Goal: Task Accomplishment & Management: Manage account settings

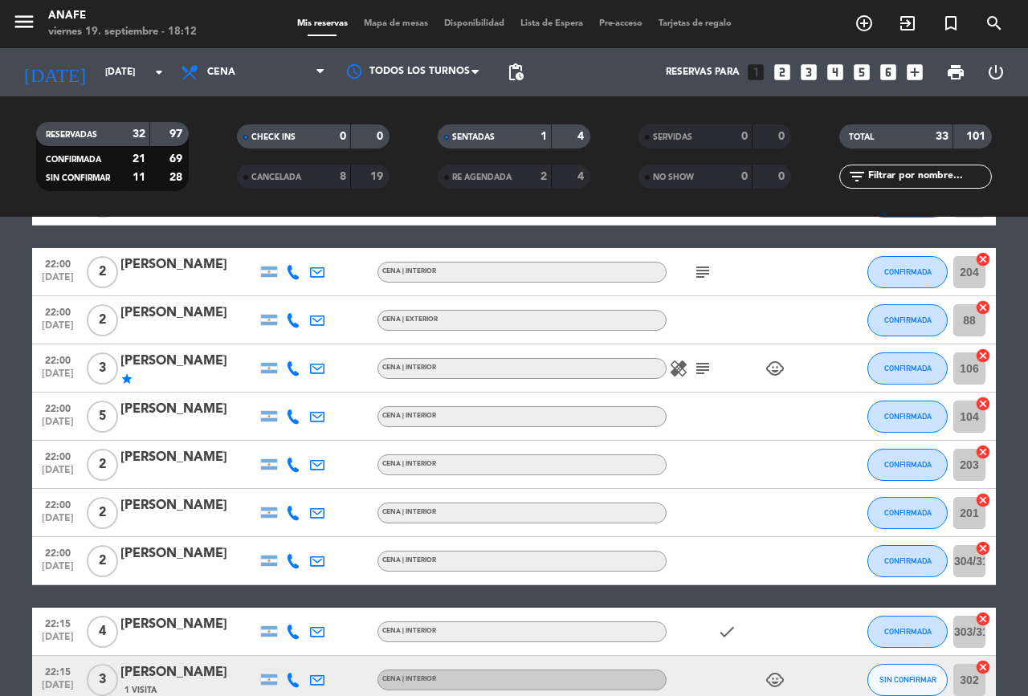
scroll to position [920, 0]
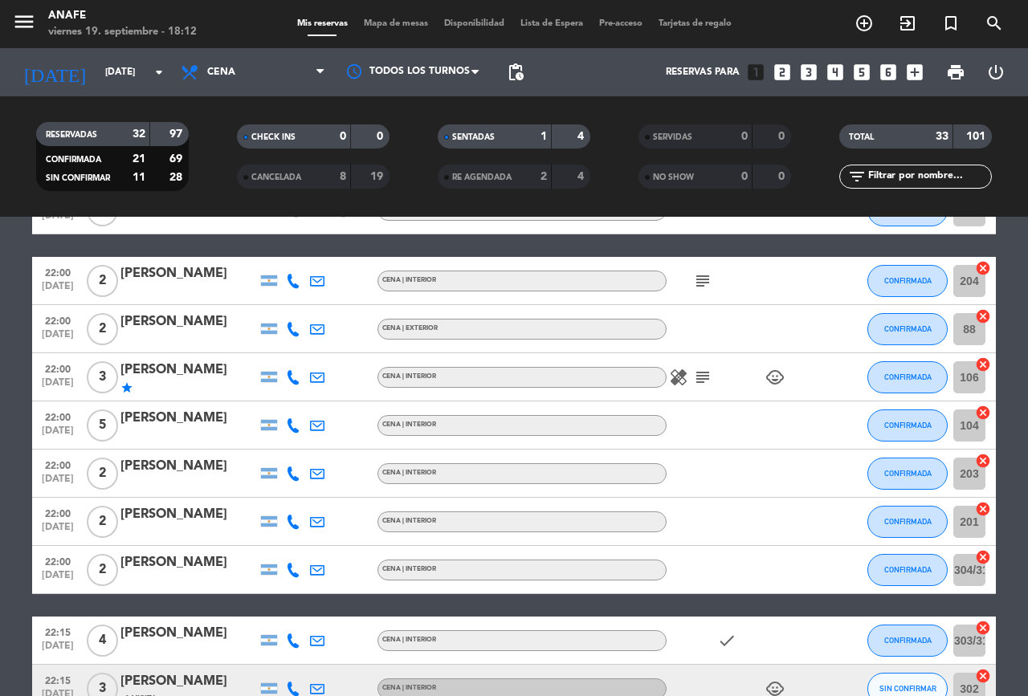
click at [699, 378] on icon "subject" at bounding box center [702, 377] width 19 height 19
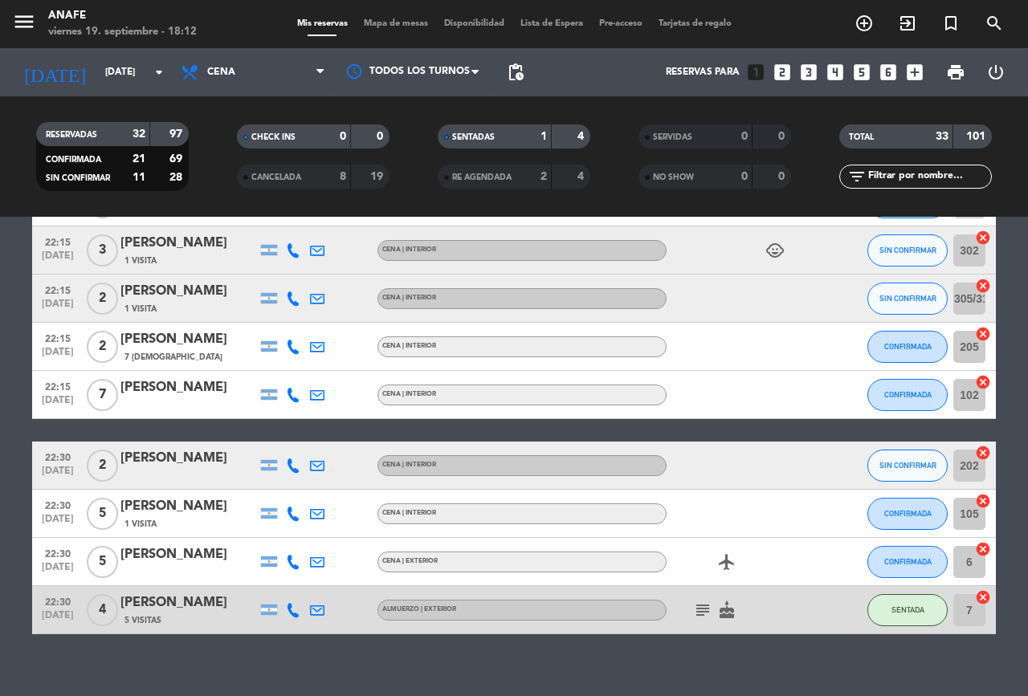
scroll to position [1370, 0]
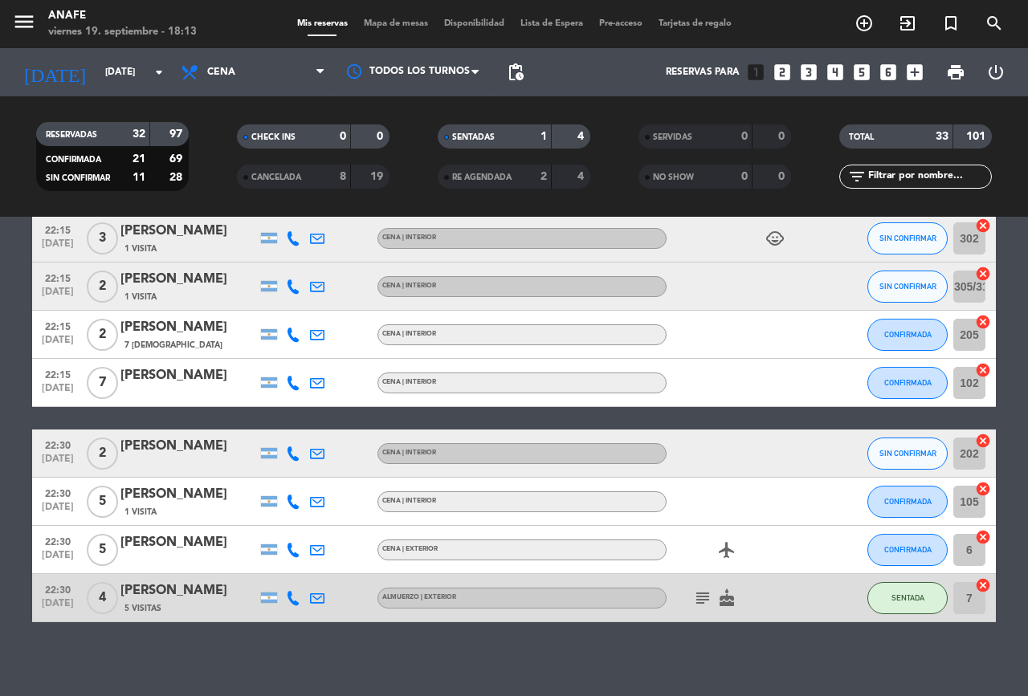
click at [703, 596] on icon "subject" at bounding box center [702, 597] width 19 height 19
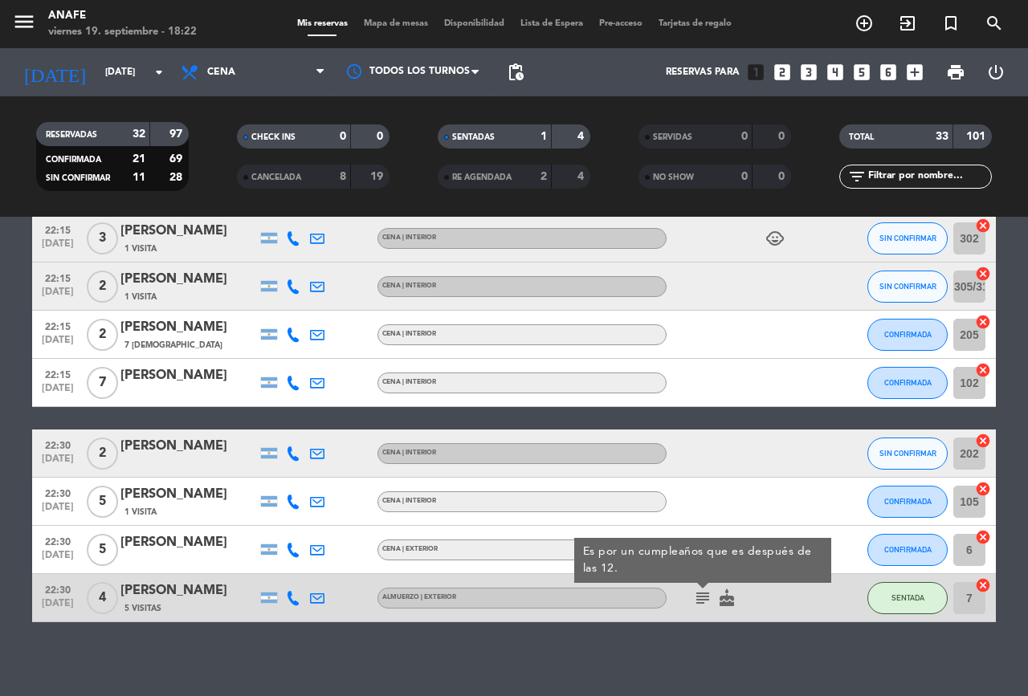
click at [71, 640] on div "No hay notas para este servicio. Haz clic para agregar una 20:00 [DATE] 4 [PERS…" at bounding box center [514, 456] width 1028 height 479
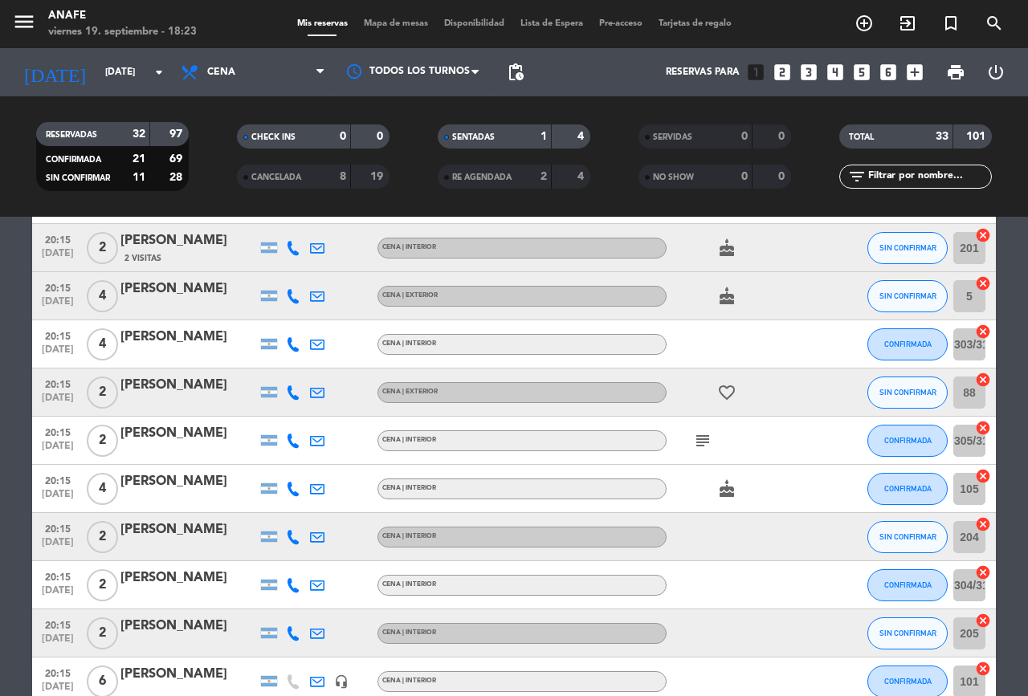
scroll to position [331, 0]
click at [702, 437] on icon "subject" at bounding box center [702, 439] width 19 height 19
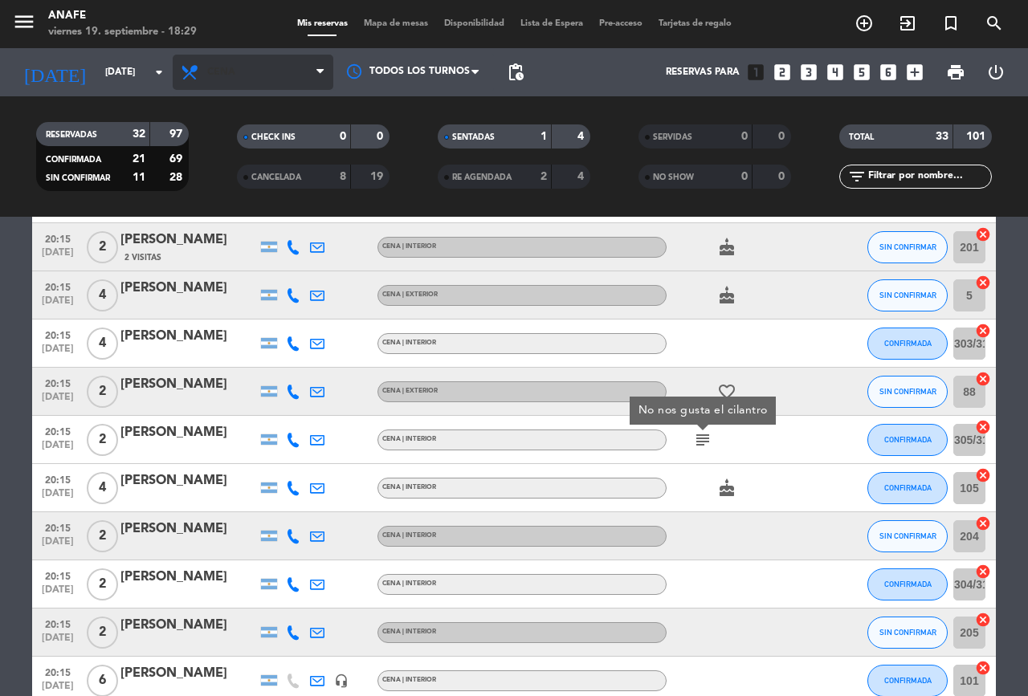
click at [274, 67] on span "Cena" at bounding box center [253, 72] width 161 height 35
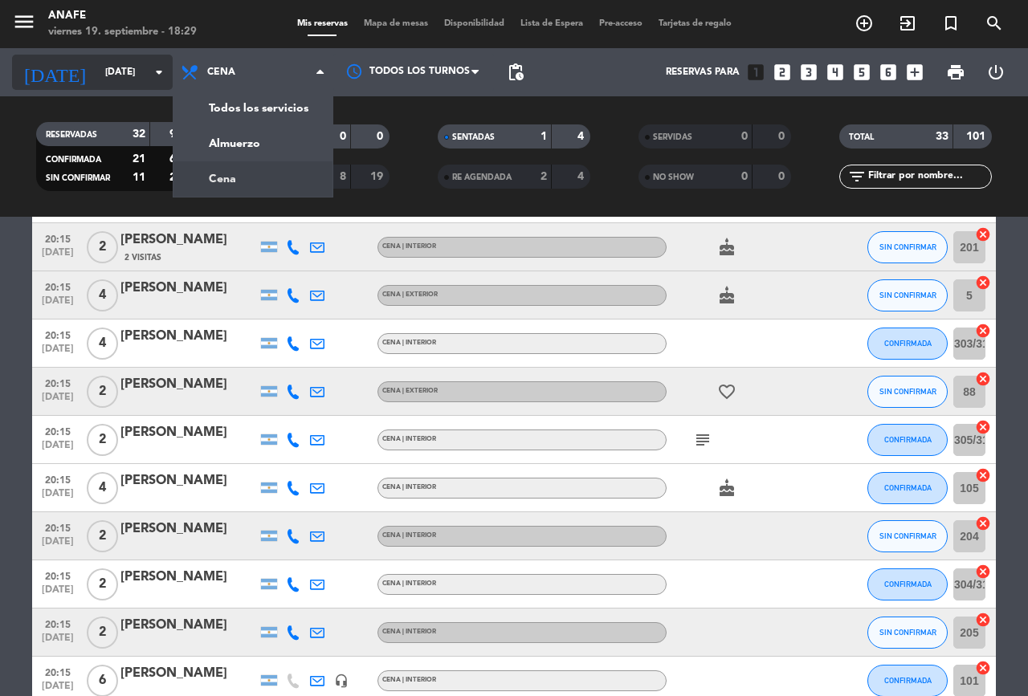
click at [112, 69] on input "[DATE]" at bounding box center [161, 72] width 128 height 27
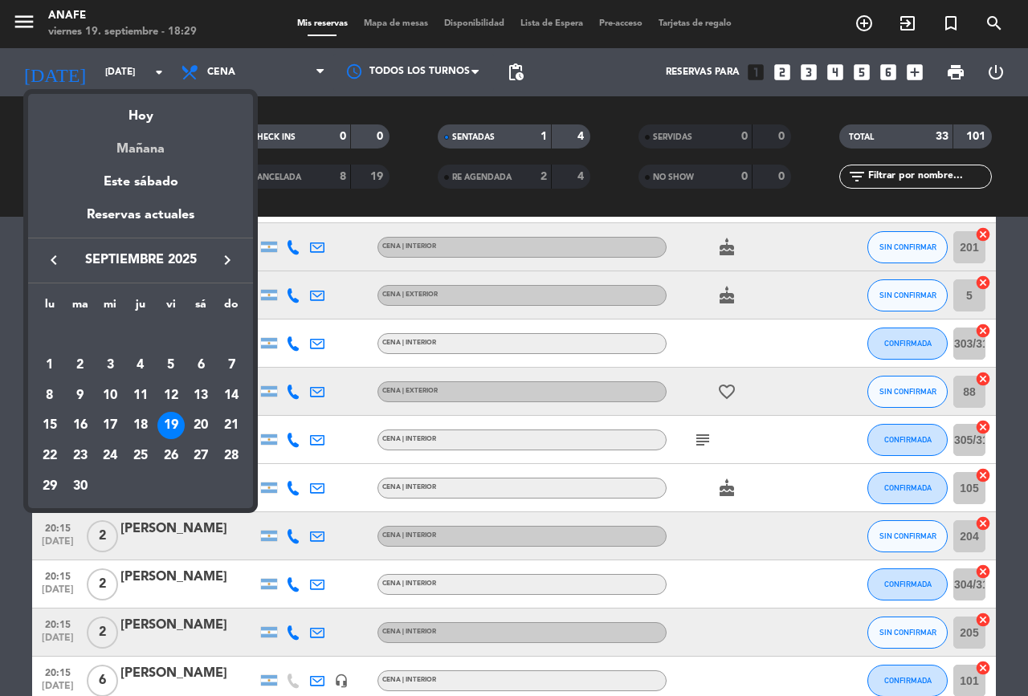
click at [167, 150] on div "Mañana" at bounding box center [140, 143] width 225 height 33
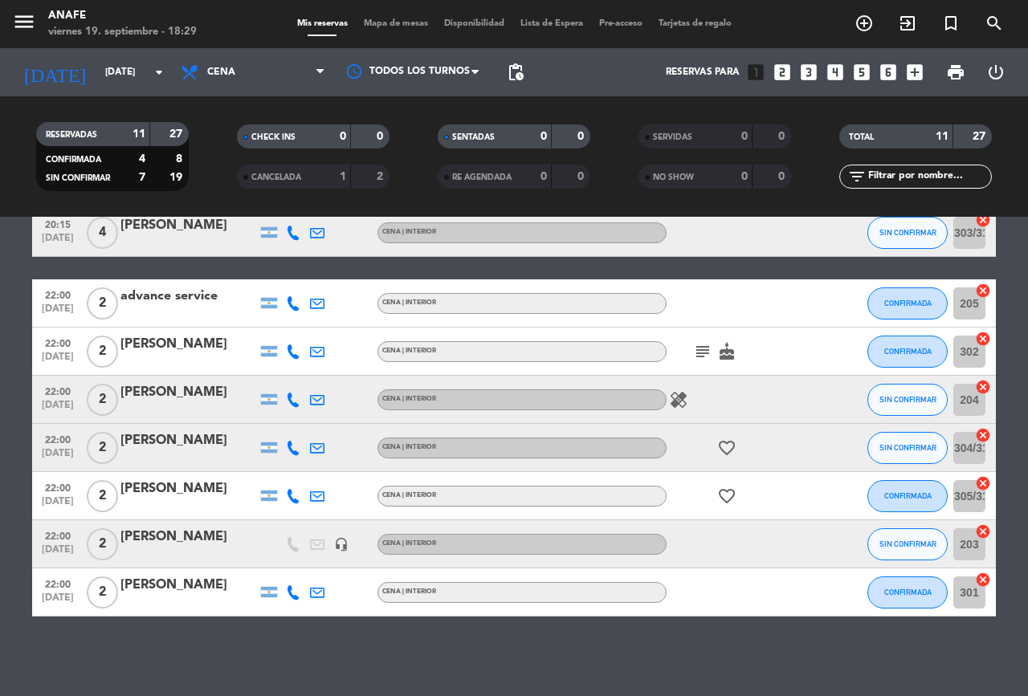
scroll to position [227, 0]
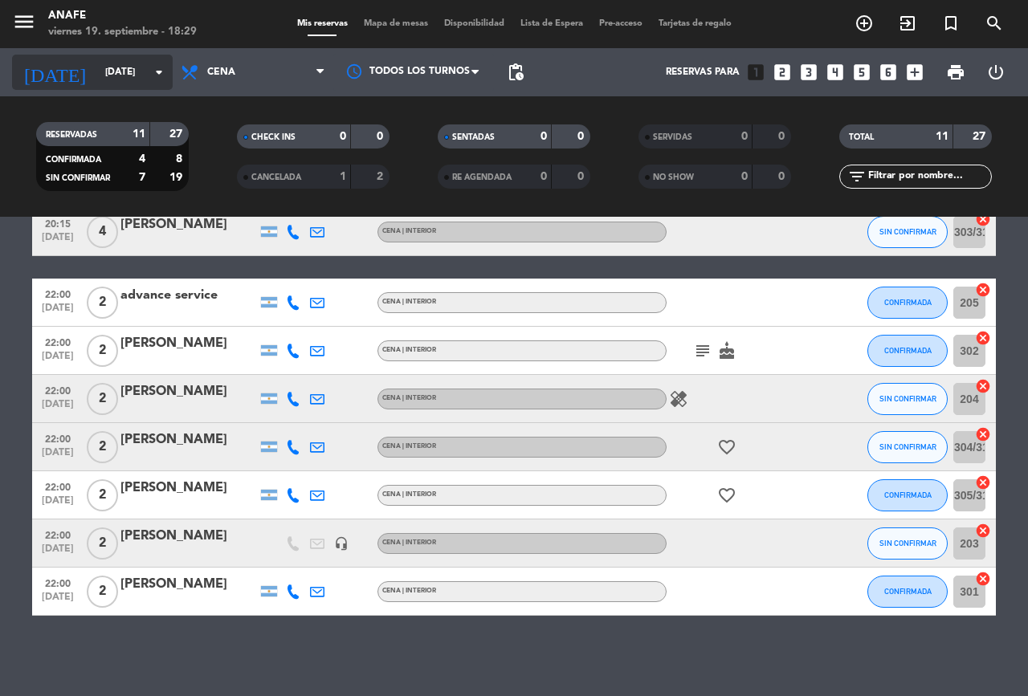
click at [145, 72] on input "[DATE]" at bounding box center [161, 72] width 128 height 27
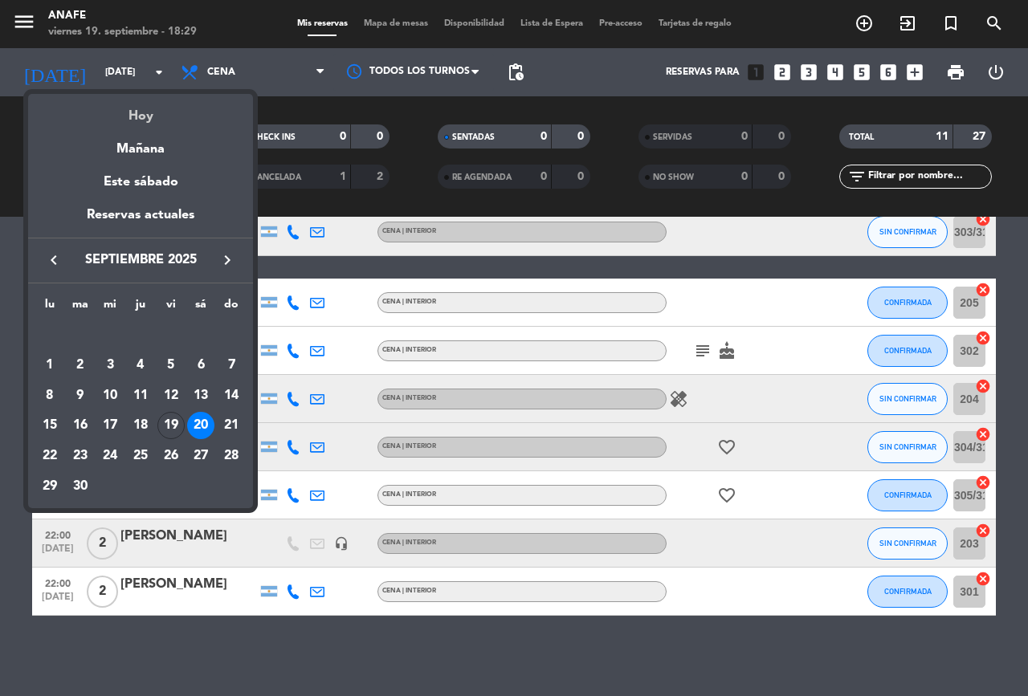
click at [161, 108] on div "Hoy" at bounding box center [140, 110] width 225 height 33
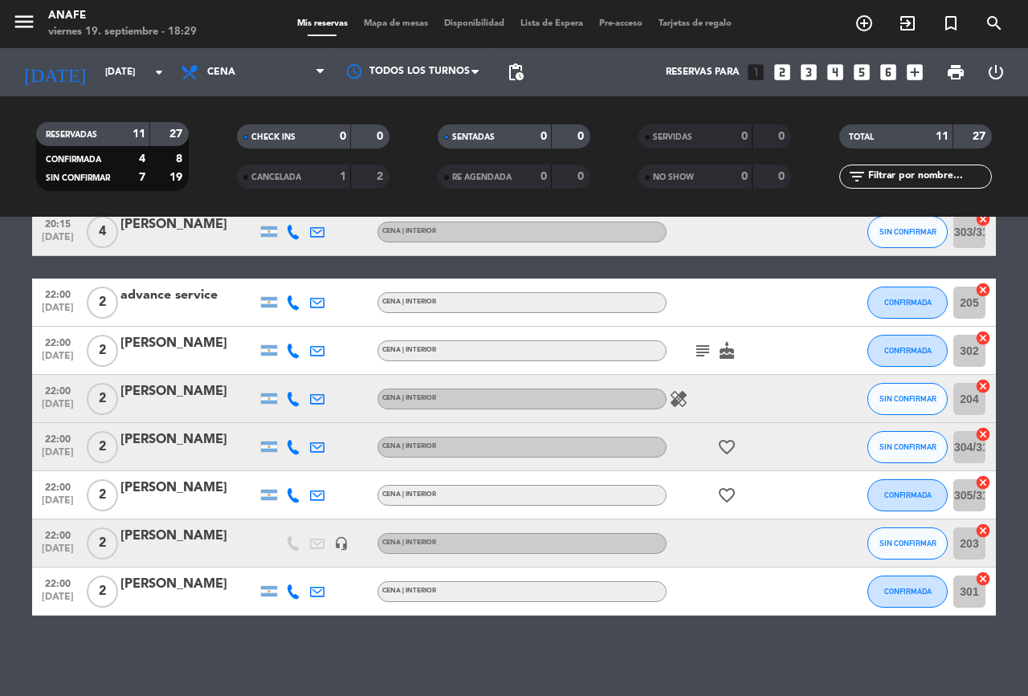
type input "[DATE]"
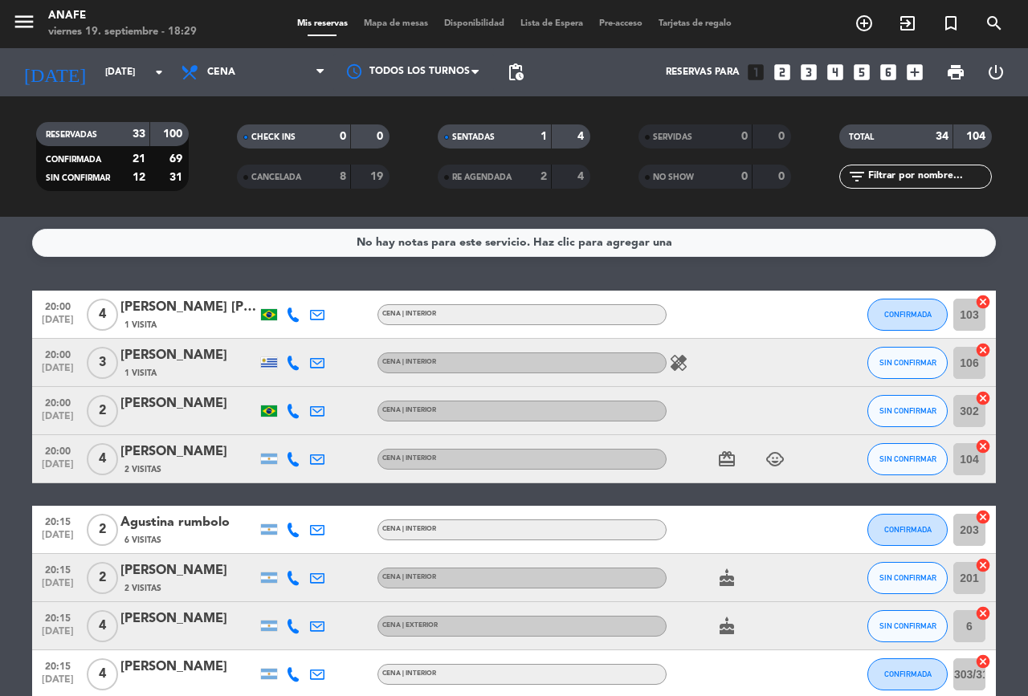
scroll to position [1, 0]
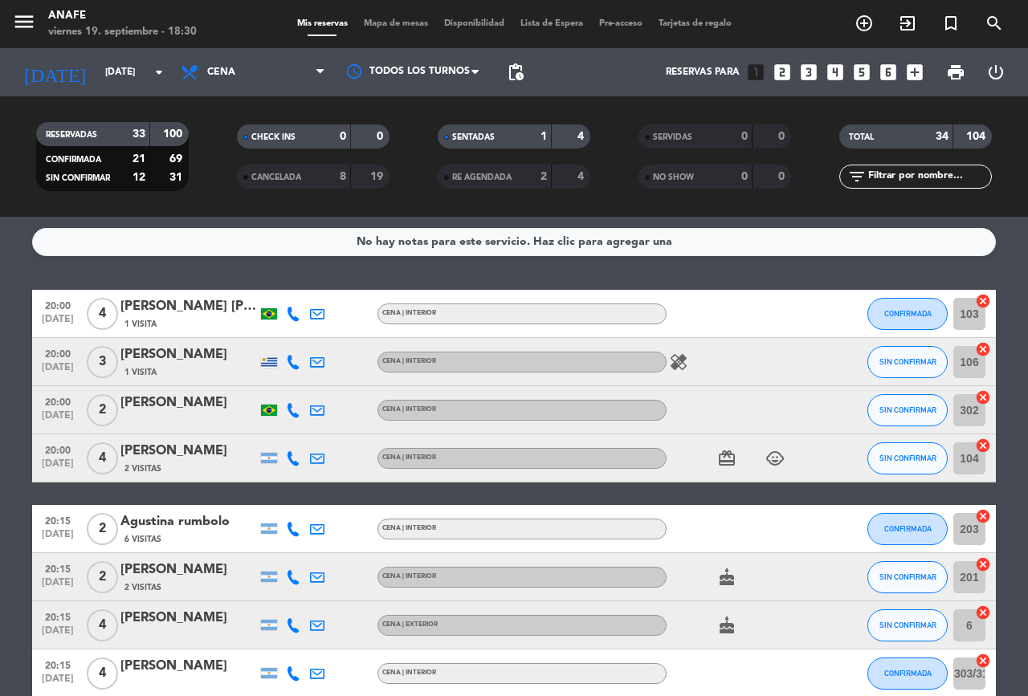
click at [395, 24] on span "Mapa de mesas" at bounding box center [396, 23] width 80 height 9
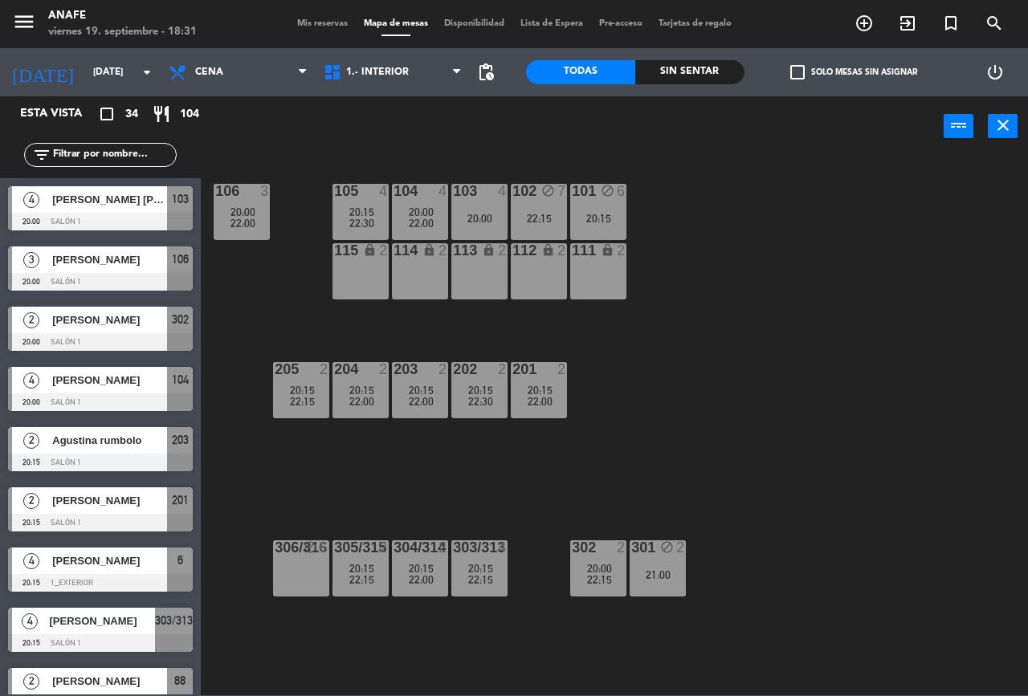
click at [300, 554] on div "block" at bounding box center [301, 547] width 26 height 15
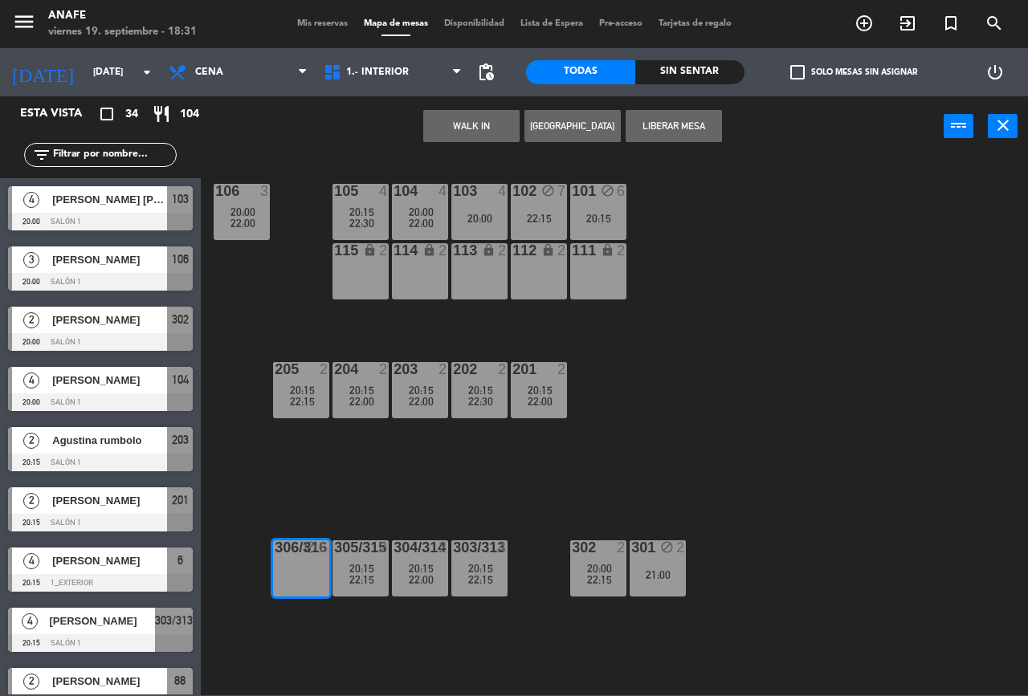
click at [720, 399] on div "106 3 20:00 22:00 103 4 20:00 102 block 7 22:15 101 block 6 20:15 104 4 20:00 2…" at bounding box center [619, 425] width 816 height 539
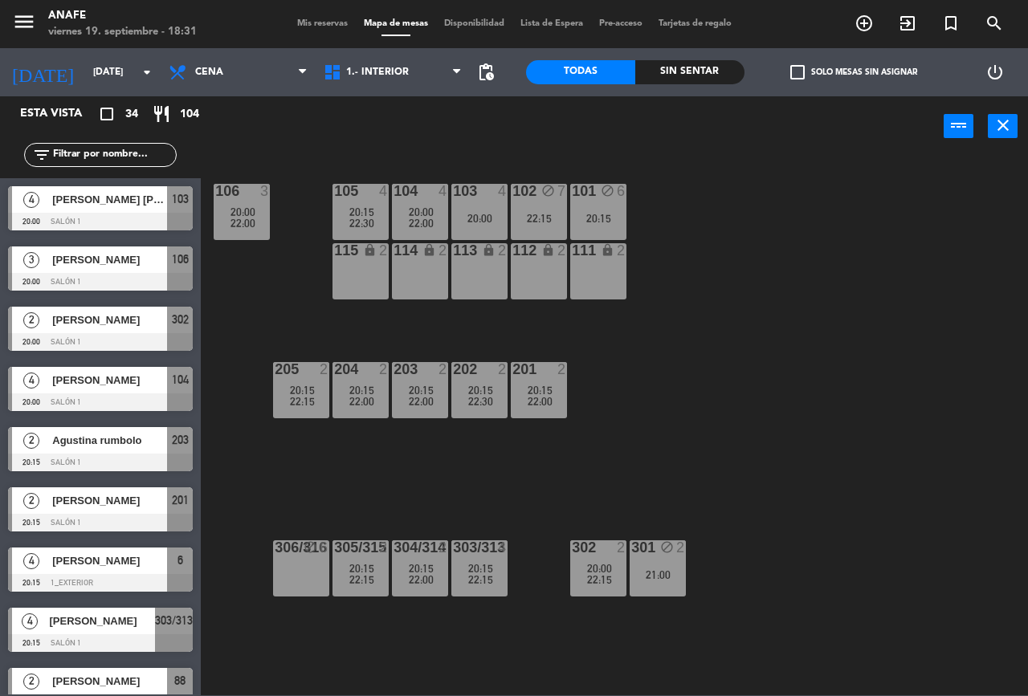
click at [500, 243] on div "2" at bounding box center [503, 250] width 10 height 14
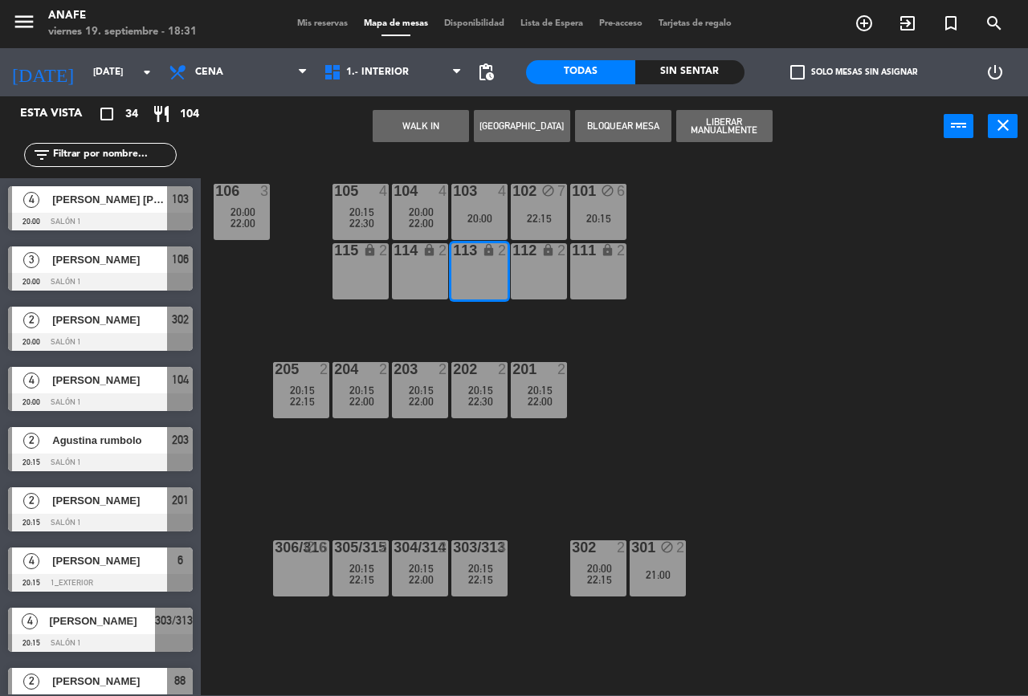
click at [472, 193] on div at bounding box center [479, 191] width 26 height 14
click at [466, 277] on div "113 lock 2" at bounding box center [479, 271] width 56 height 56
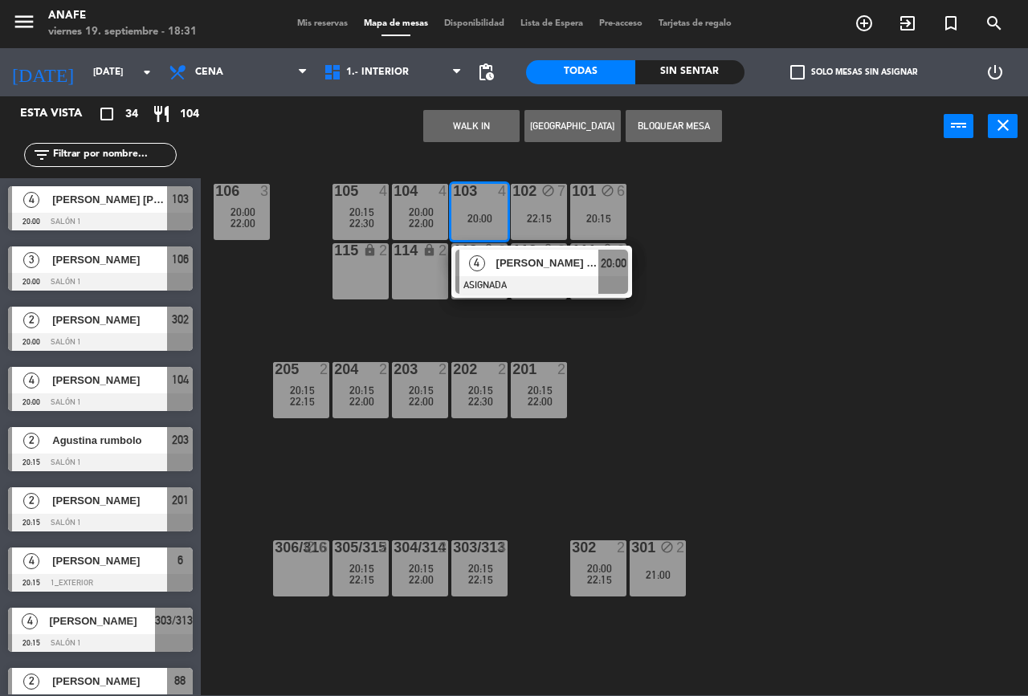
click at [690, 127] on button "Bloquear Mesa" at bounding box center [673, 126] width 96 height 32
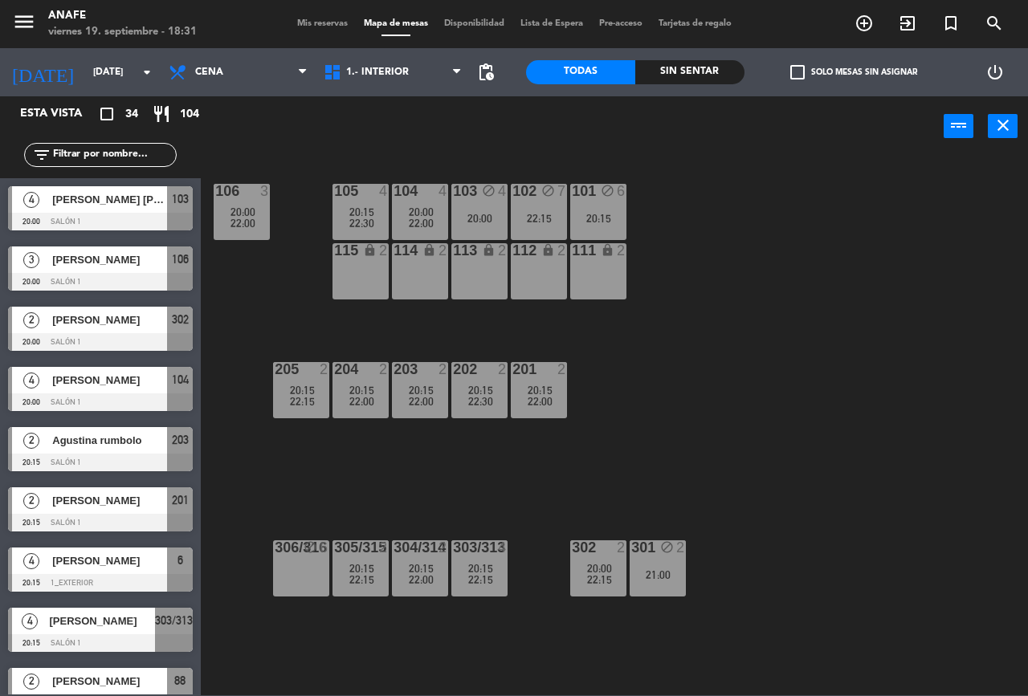
click at [639, 563] on div "301 block 2 21:00" at bounding box center [657, 568] width 56 height 56
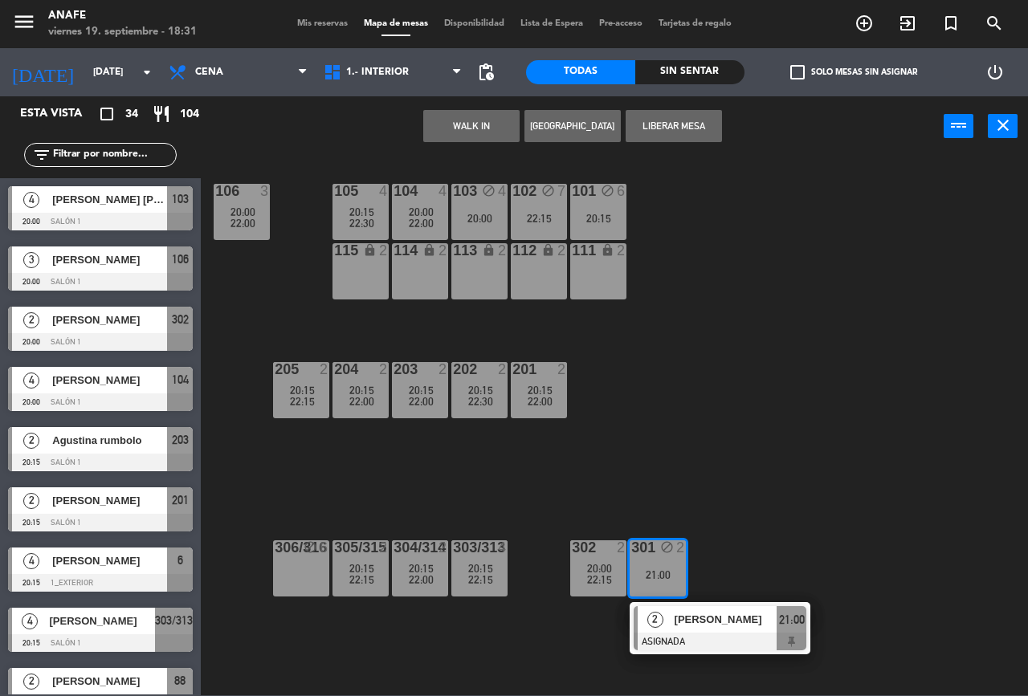
click at [655, 564] on div "301 block 2 21:00" at bounding box center [657, 568] width 56 height 56
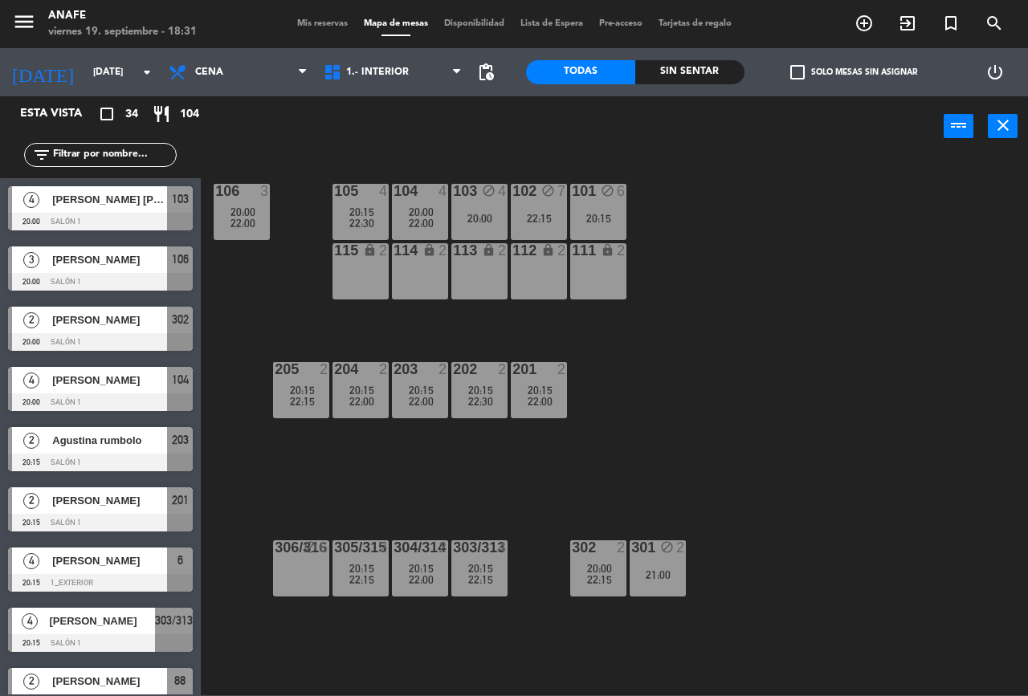
click at [316, 27] on span "Mis reservas" at bounding box center [322, 23] width 67 height 9
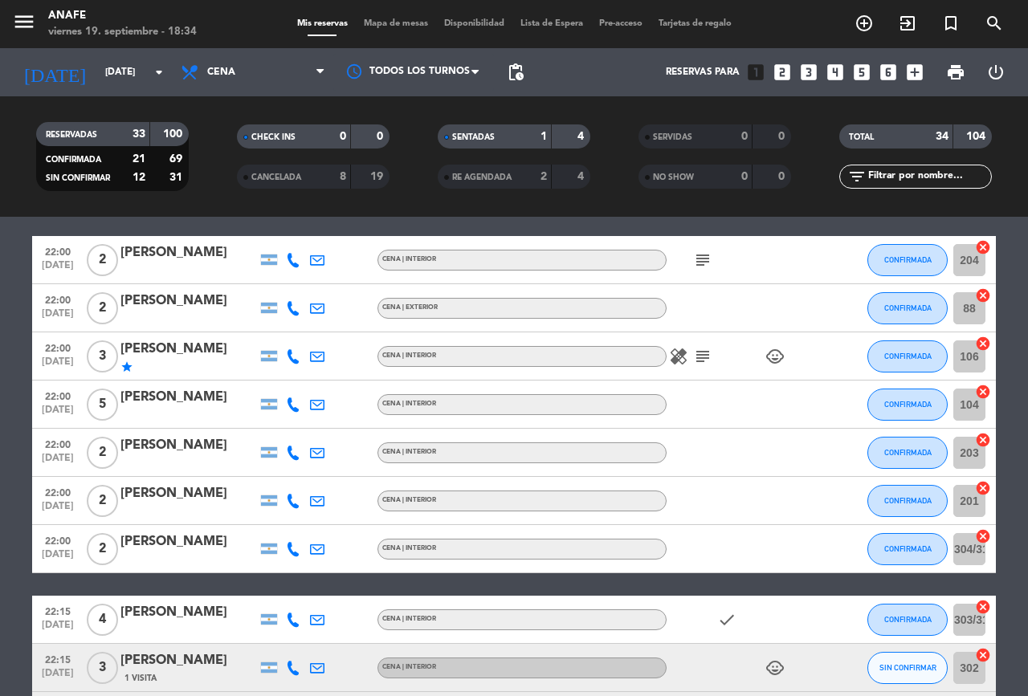
scroll to position [987, 0]
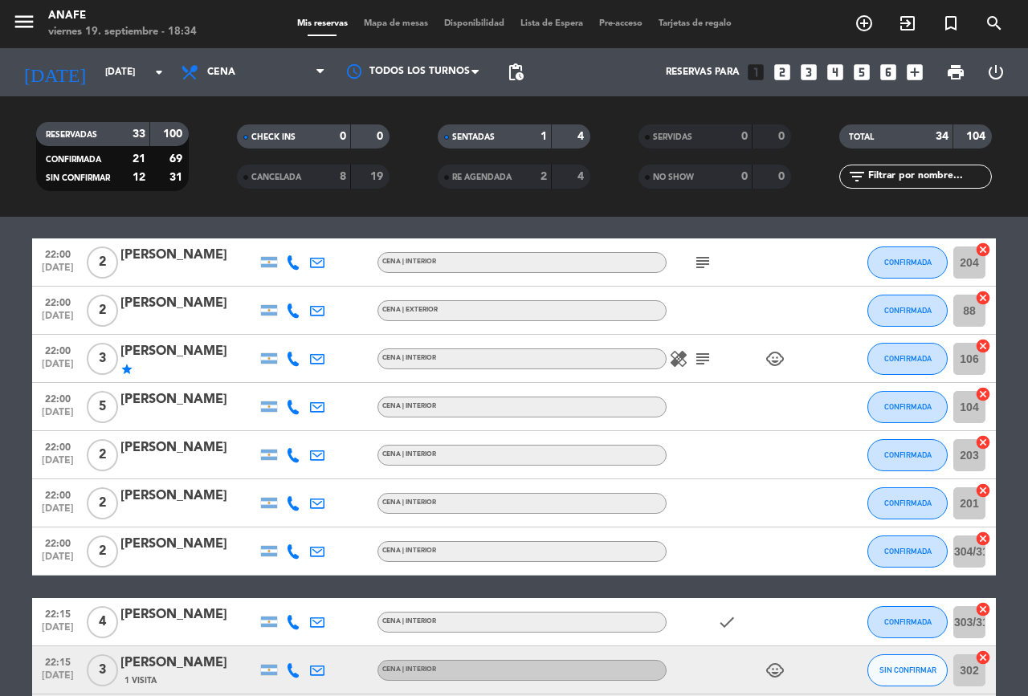
click at [702, 356] on icon "subject" at bounding box center [702, 358] width 19 height 19
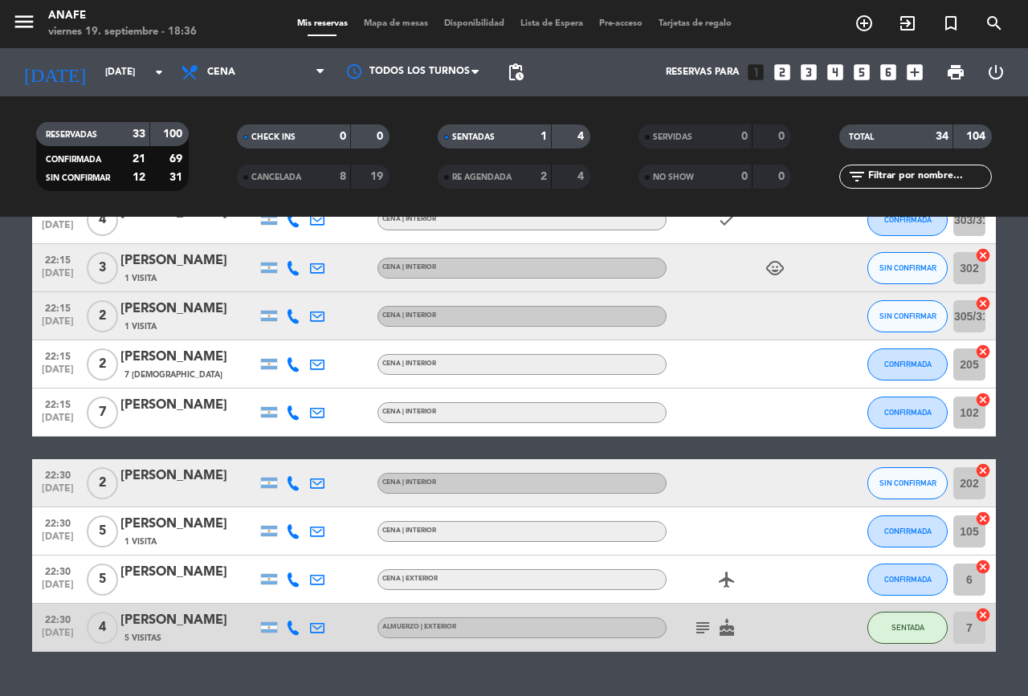
scroll to position [1425, 0]
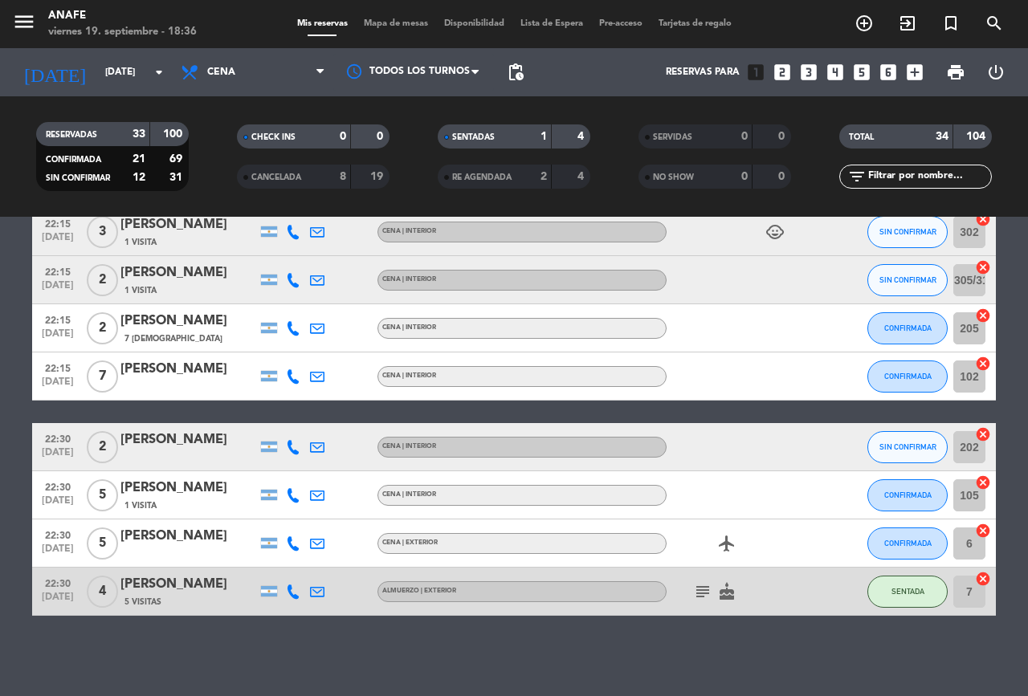
click at [696, 588] on icon "subject" at bounding box center [702, 591] width 19 height 19
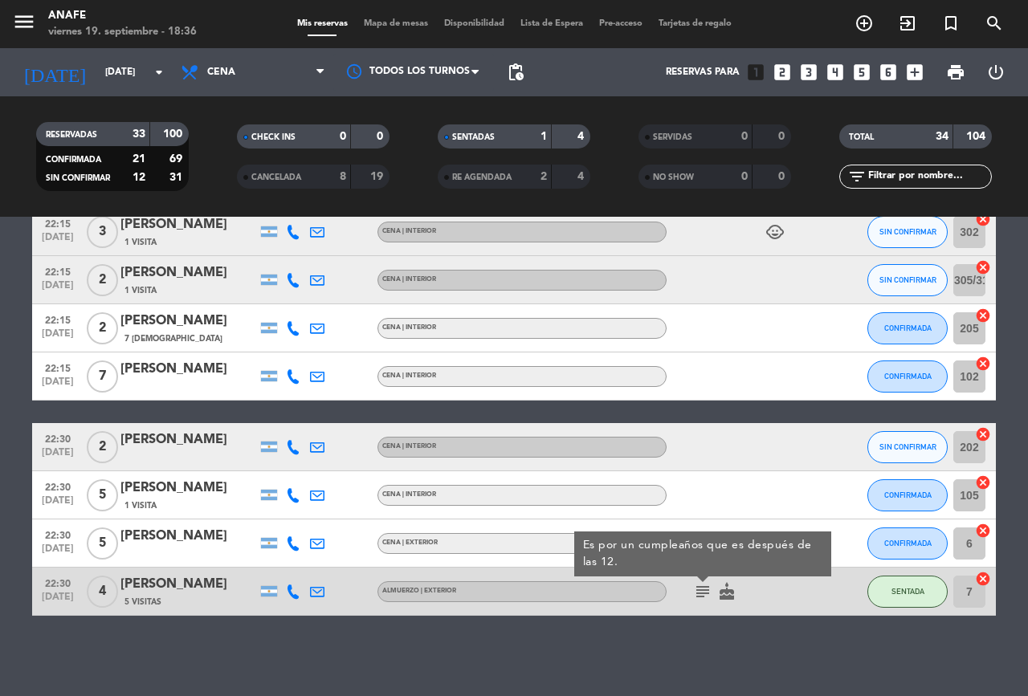
click at [705, 599] on icon "subject" at bounding box center [702, 591] width 19 height 19
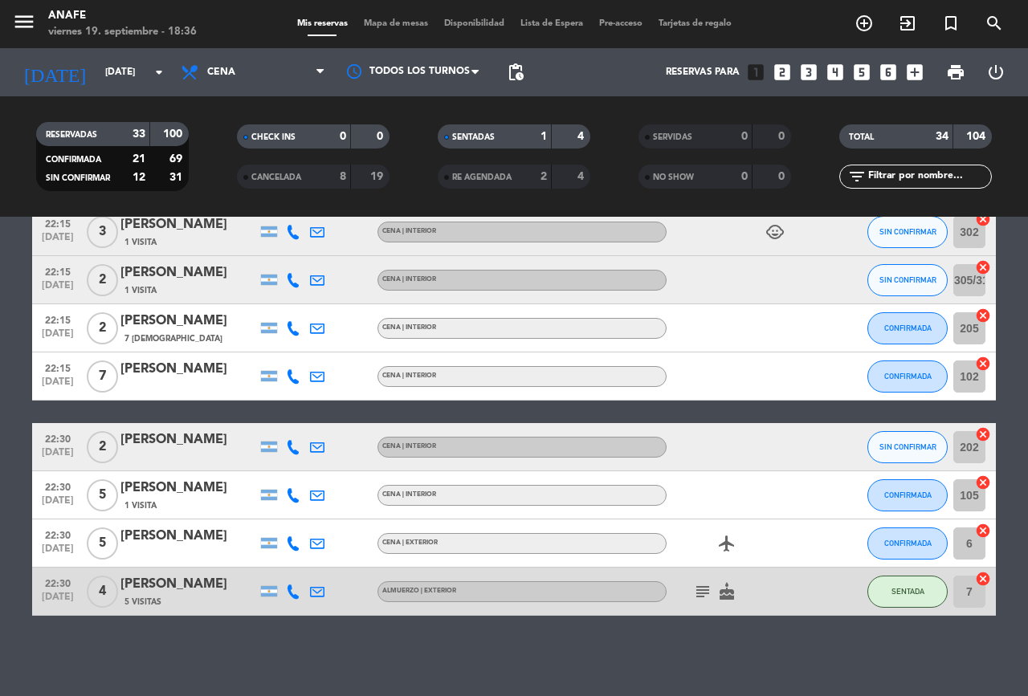
click at [704, 600] on icon "subject" at bounding box center [702, 591] width 19 height 19
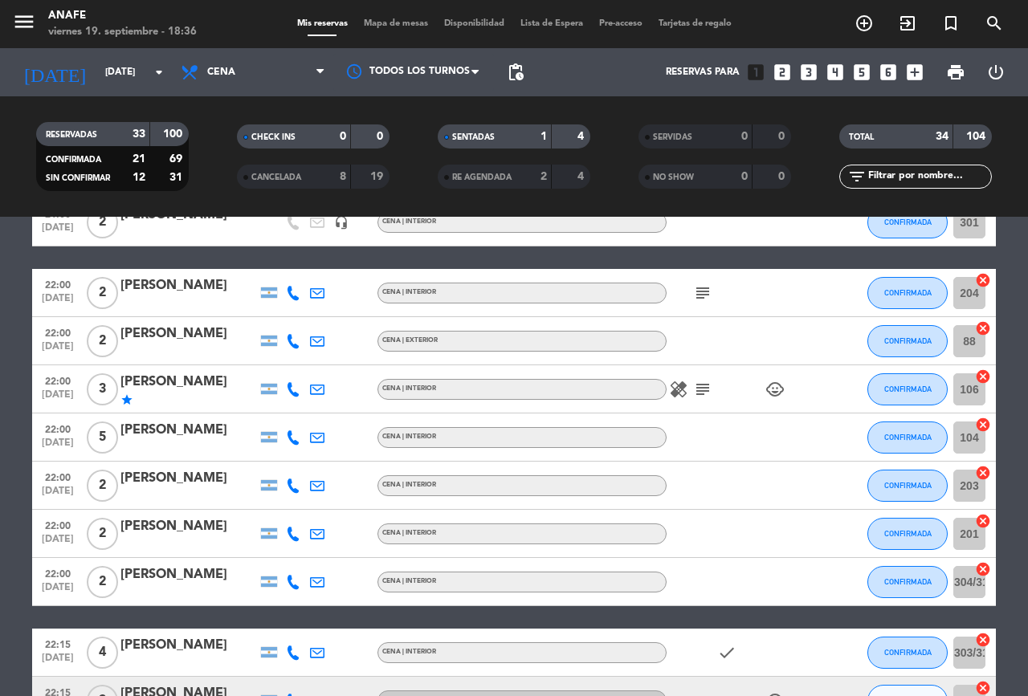
scroll to position [956, 0]
click at [0, 616] on bookings-row "20:00 [DATE] 4 [PERSON_NAME] [PERSON_NAME] 1 Visita CENA | INTERIOR CONFIRMADA …" at bounding box center [514, 209] width 1028 height 1750
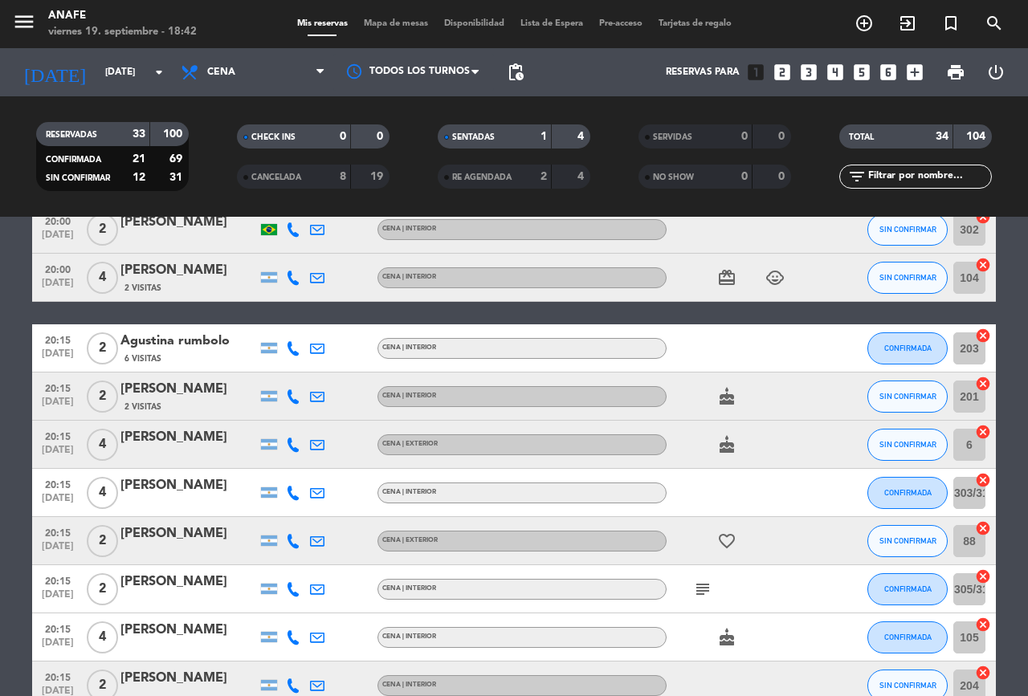
scroll to position [187, 0]
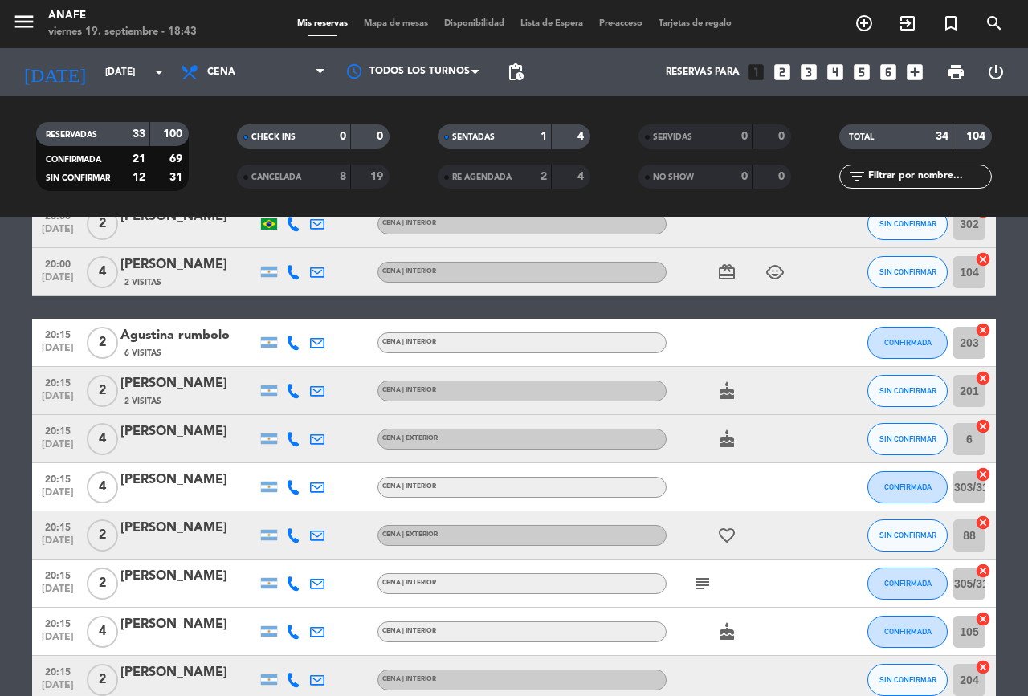
click at [704, 588] on icon "subject" at bounding box center [702, 583] width 19 height 19
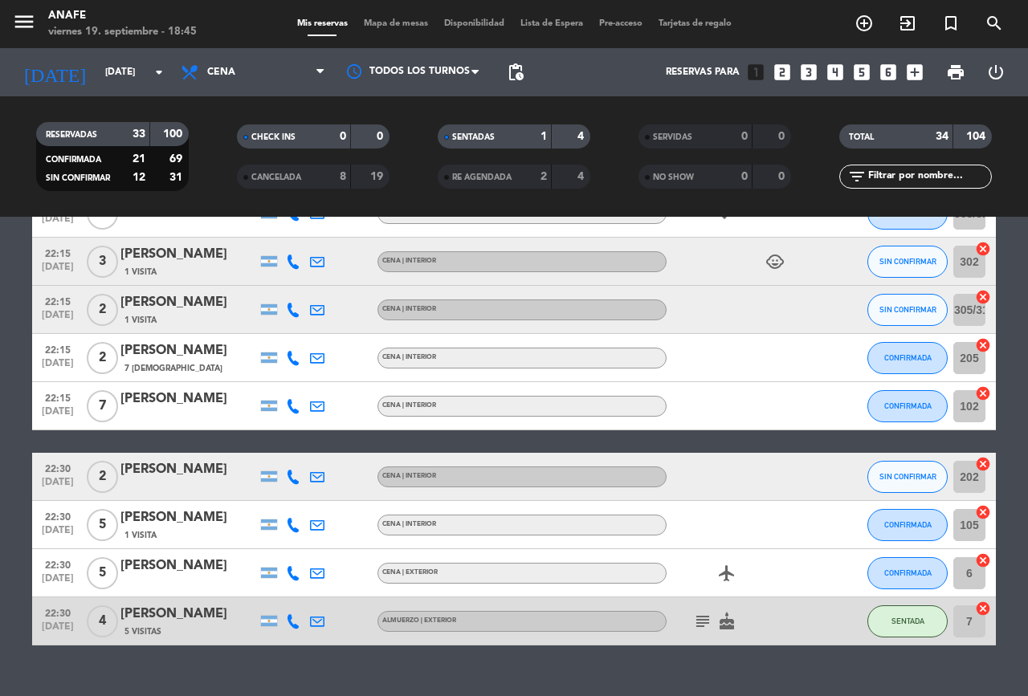
scroll to position [1394, 0]
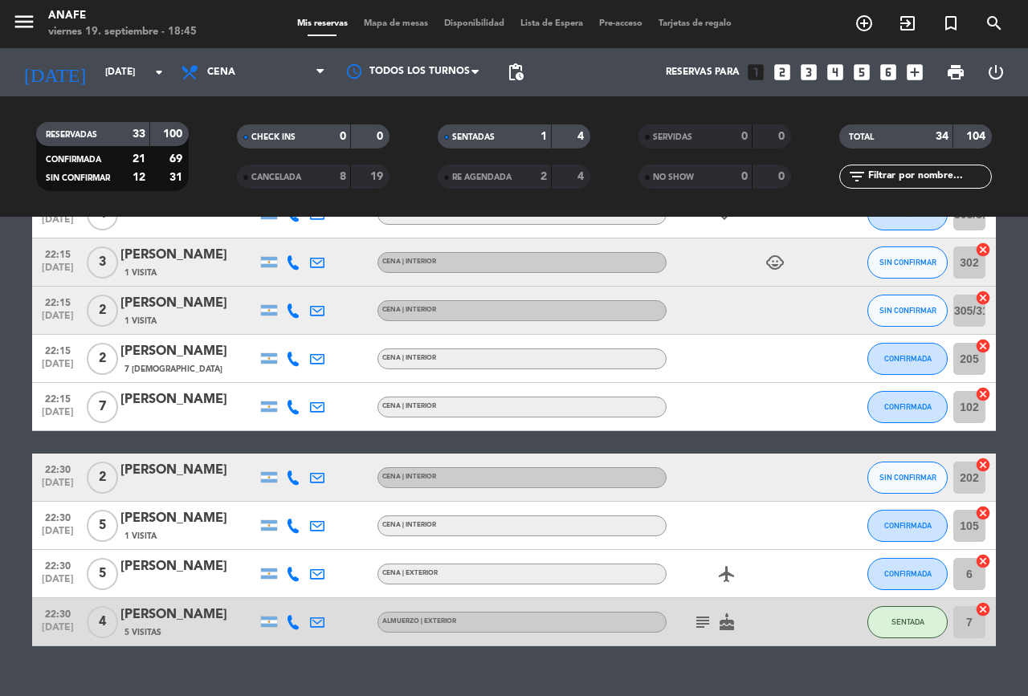
click at [702, 618] on icon "subject" at bounding box center [702, 622] width 19 height 19
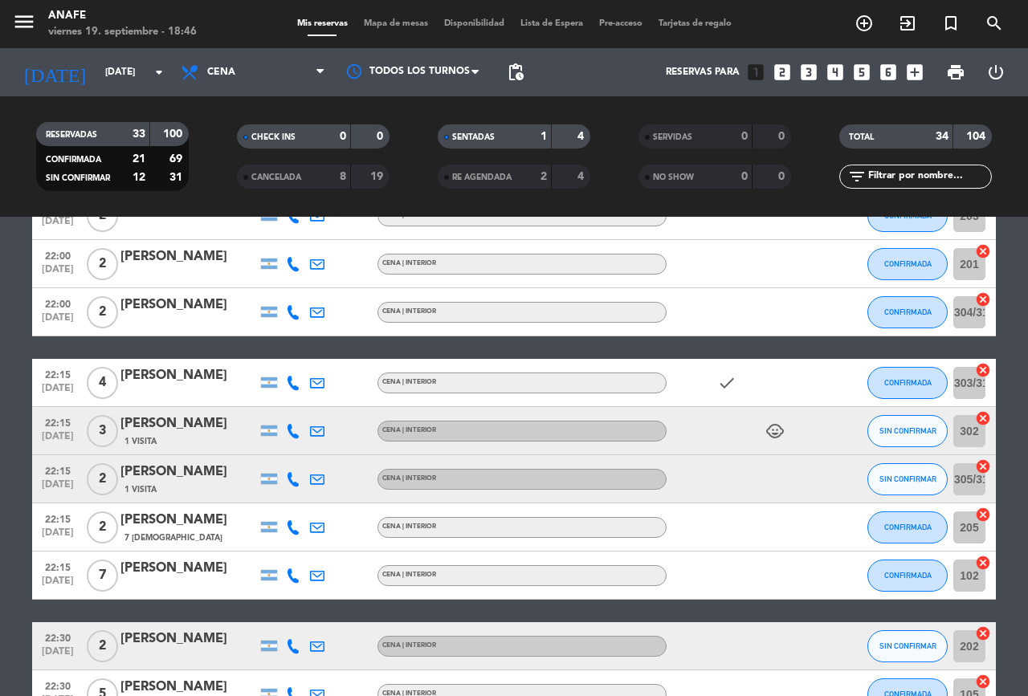
scroll to position [1229, 0]
